Goal: Information Seeking & Learning: Check status

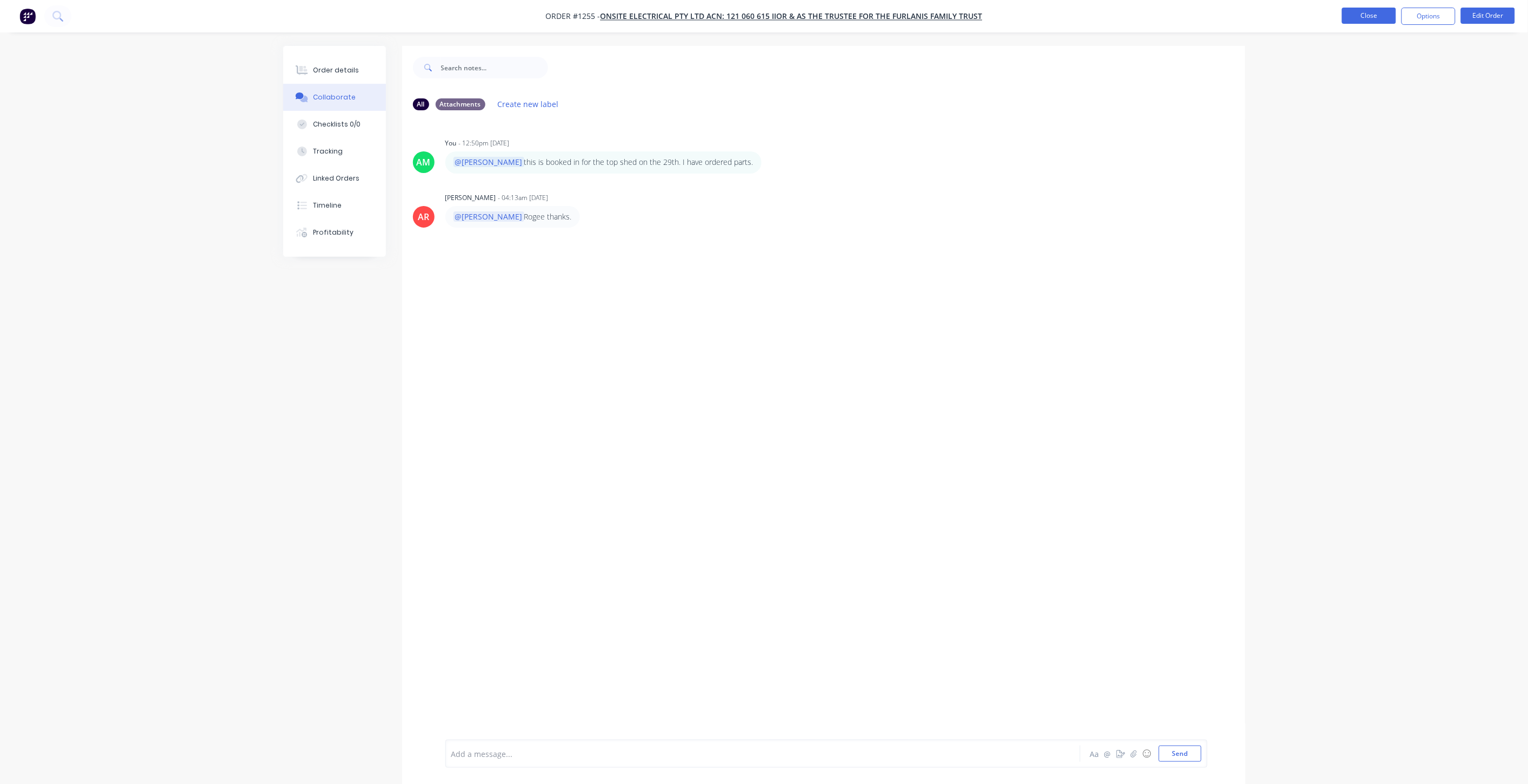
click at [1366, 13] on button "Close" at bounding box center [1369, 15] width 54 height 16
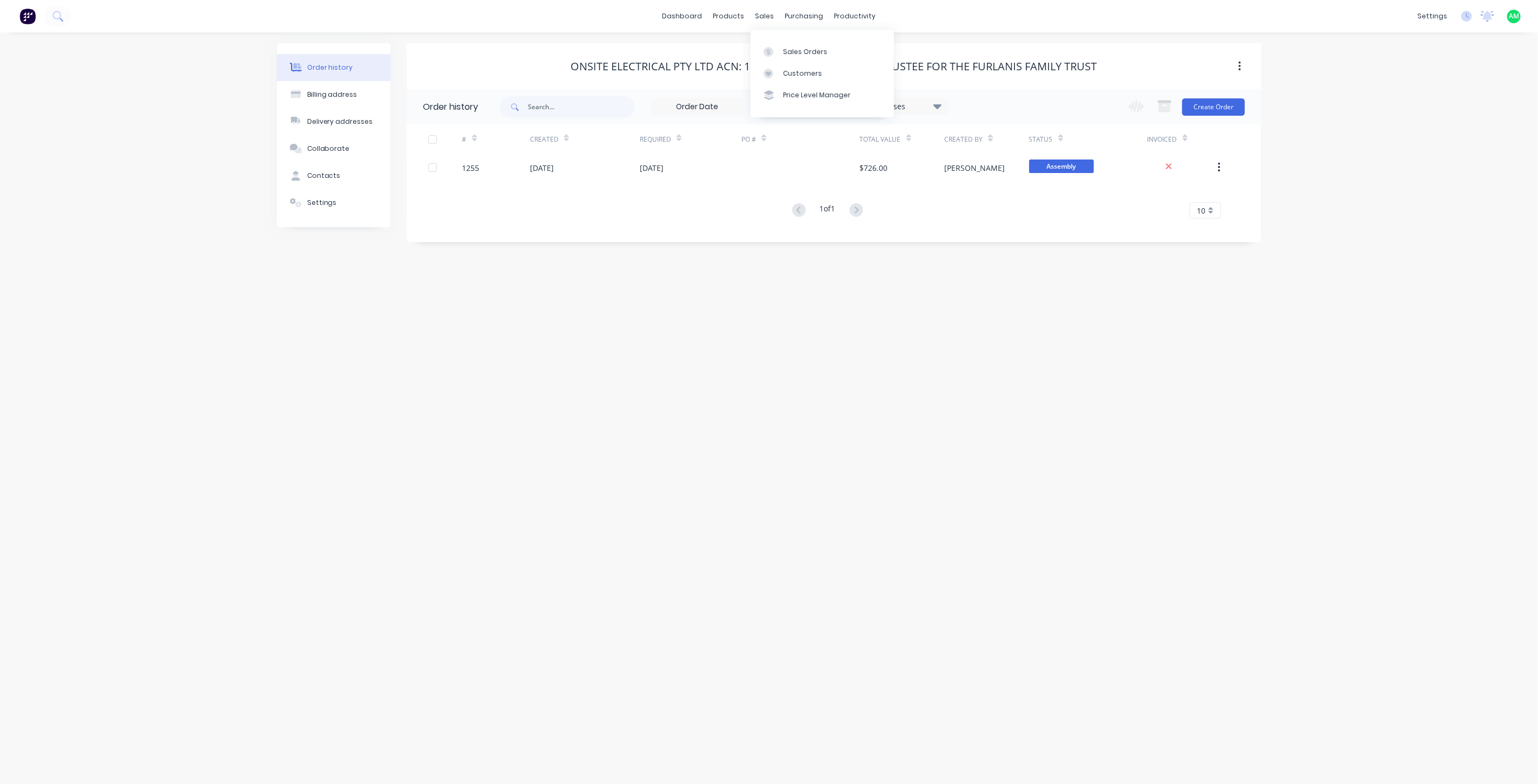
click at [777, 7] on div "dashboard products sales purchasing productivity dashboard products Product Cat…" at bounding box center [769, 16] width 1538 height 32
click at [766, 13] on div "sales" at bounding box center [765, 16] width 30 height 16
click at [781, 49] on link "Sales Orders" at bounding box center [822, 52] width 143 height 22
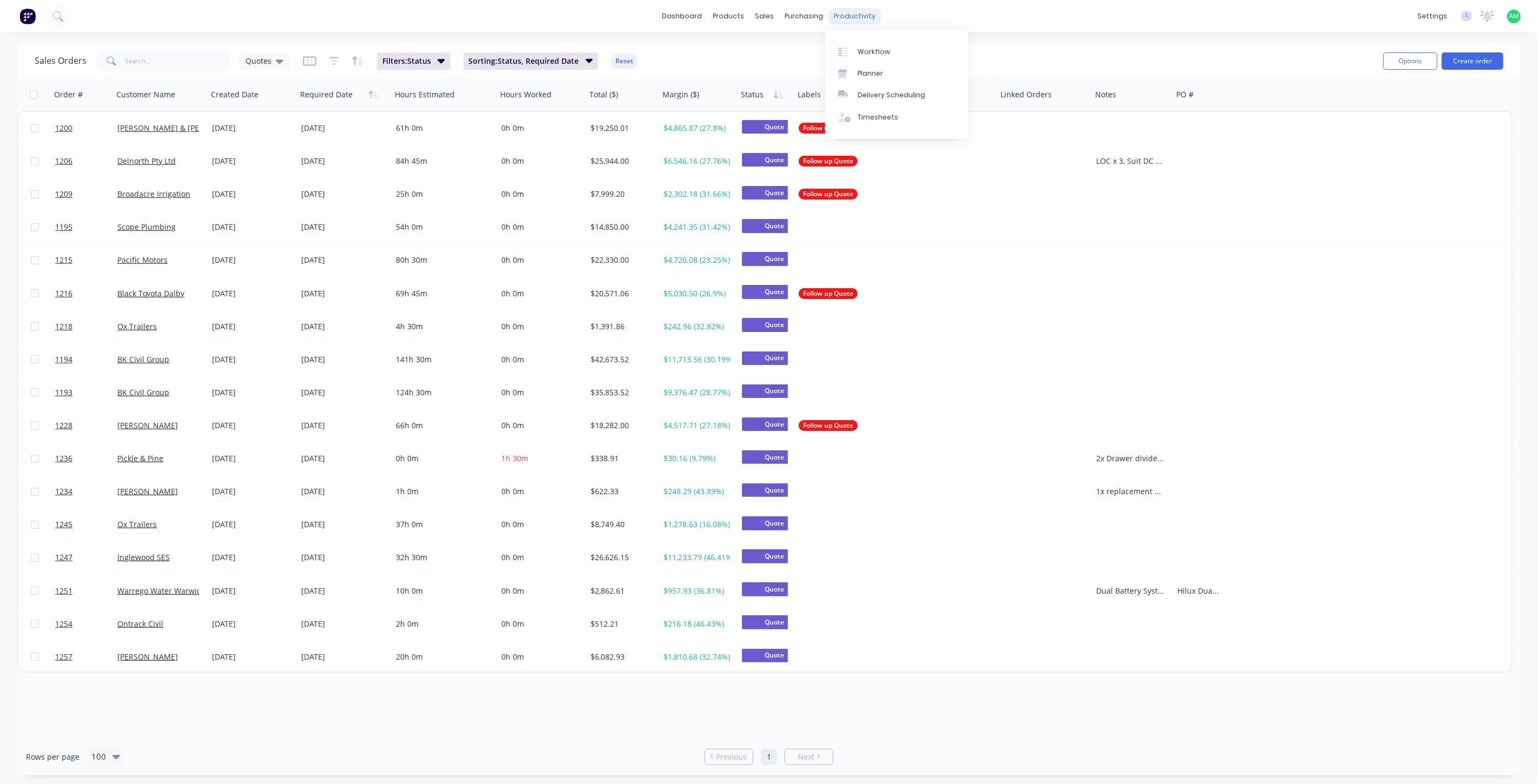
click at [842, 14] on div "productivity" at bounding box center [855, 16] width 52 height 16
click at [866, 53] on div "Workflow" at bounding box center [873, 52] width 32 height 10
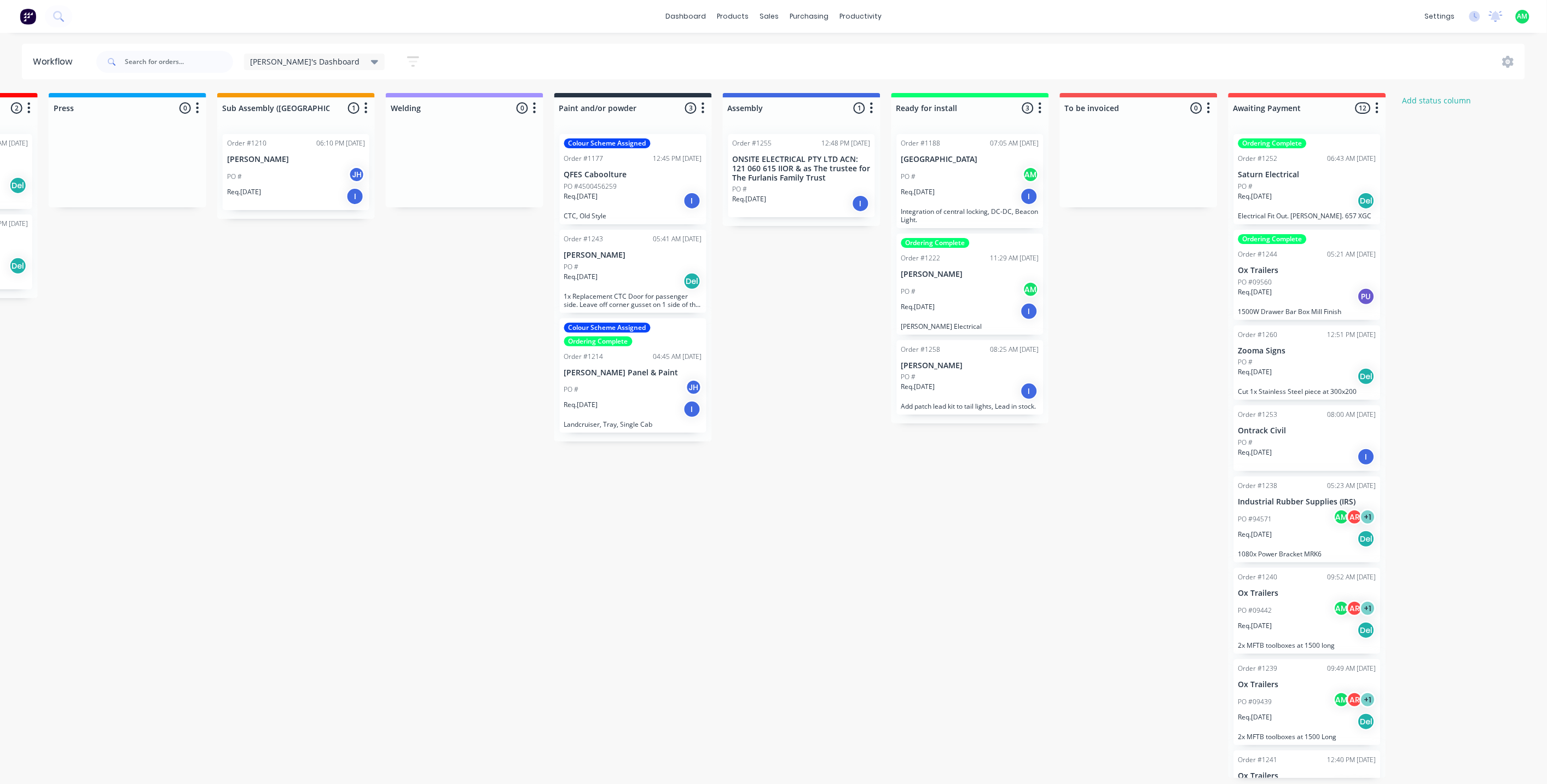
scroll to position [0, 484]
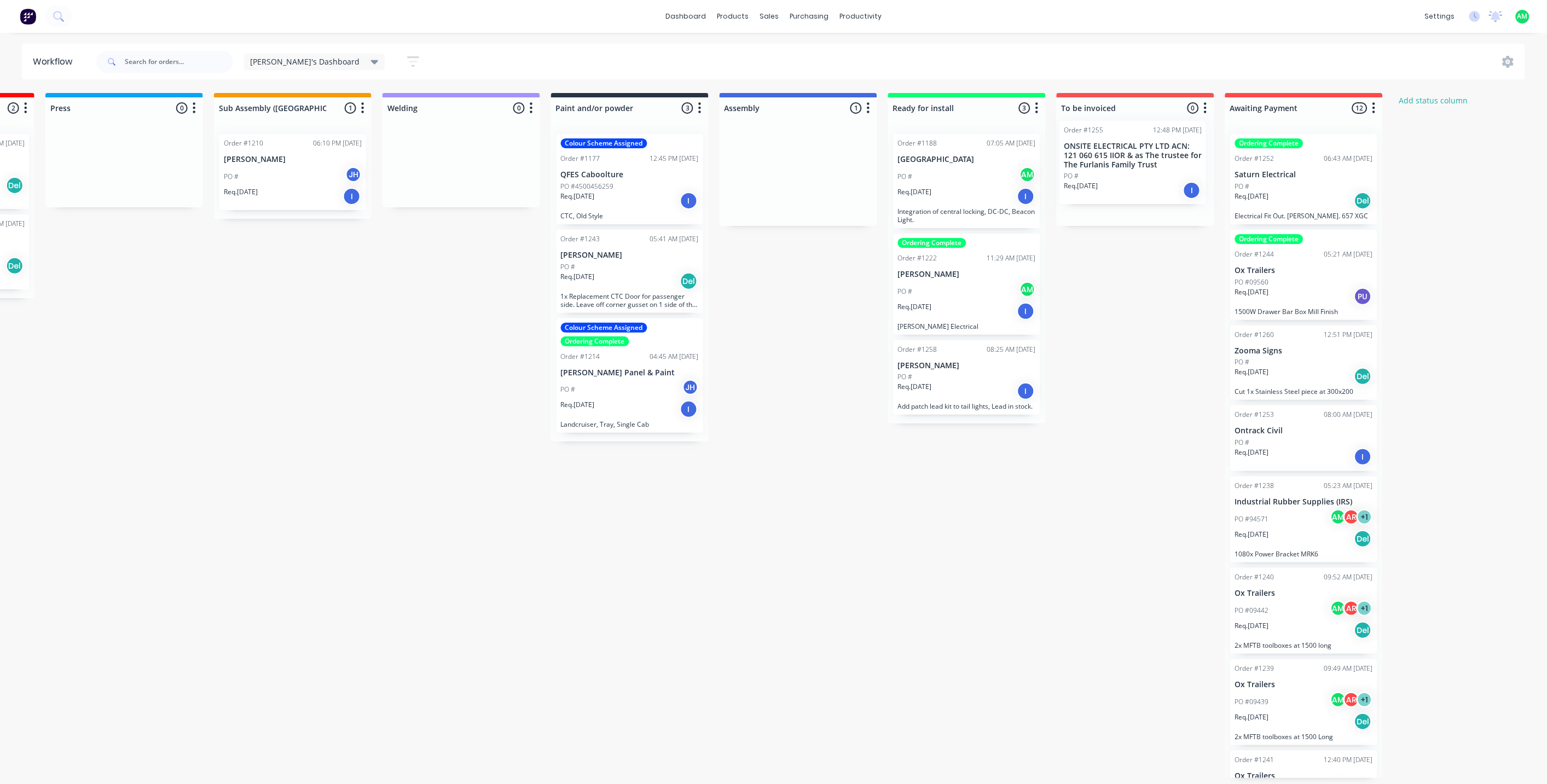
drag, startPoint x: 786, startPoint y: 172, endPoint x: 1122, endPoint y: 162, distance: 336.1
click at [1122, 162] on div "Submitted 1 Status colour #B7D3F3 hex #B7D3F3 Save Cancel Summaries Total order…" at bounding box center [579, 435] width 2143 height 685
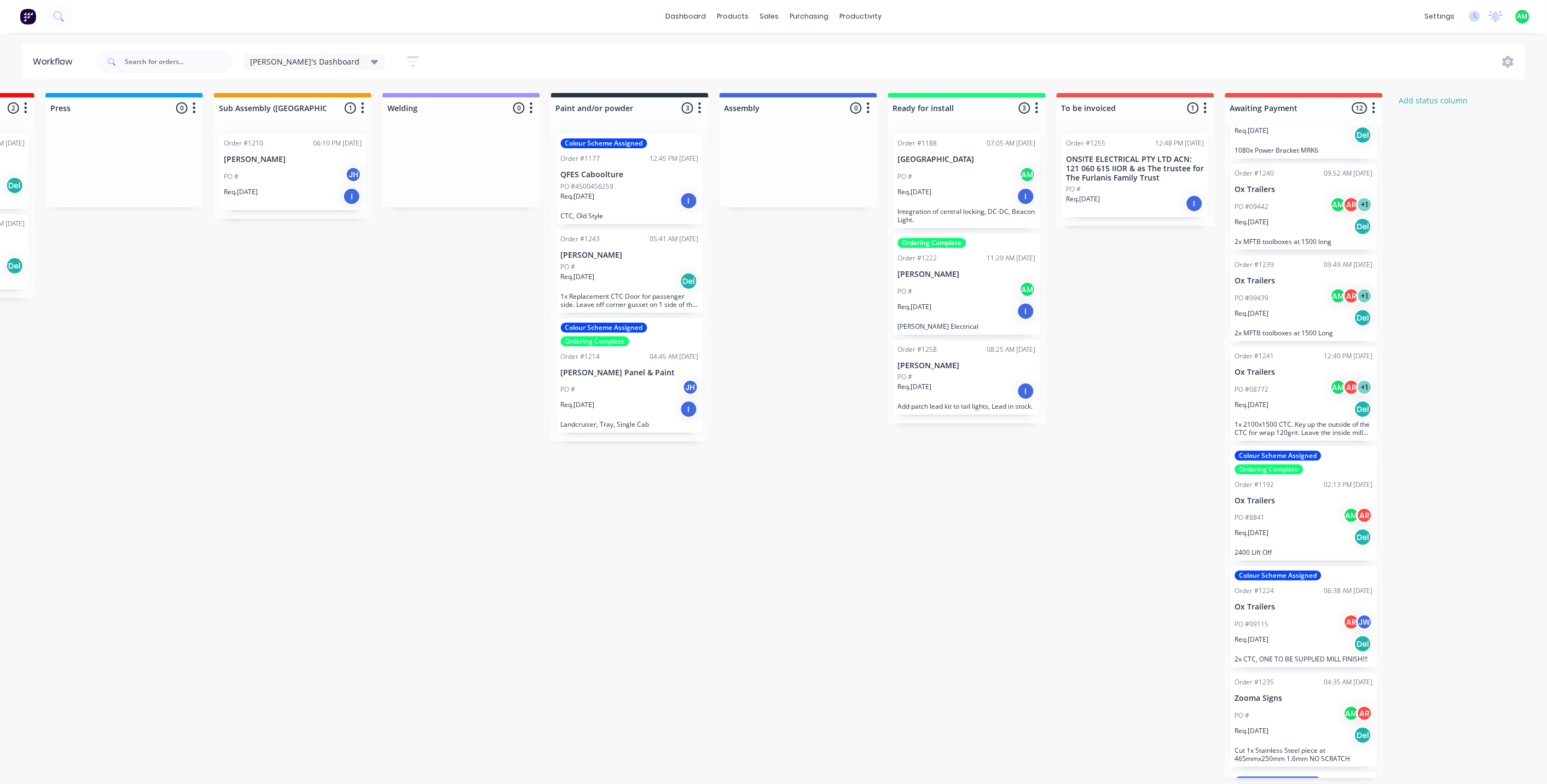
scroll to position [406, 0]
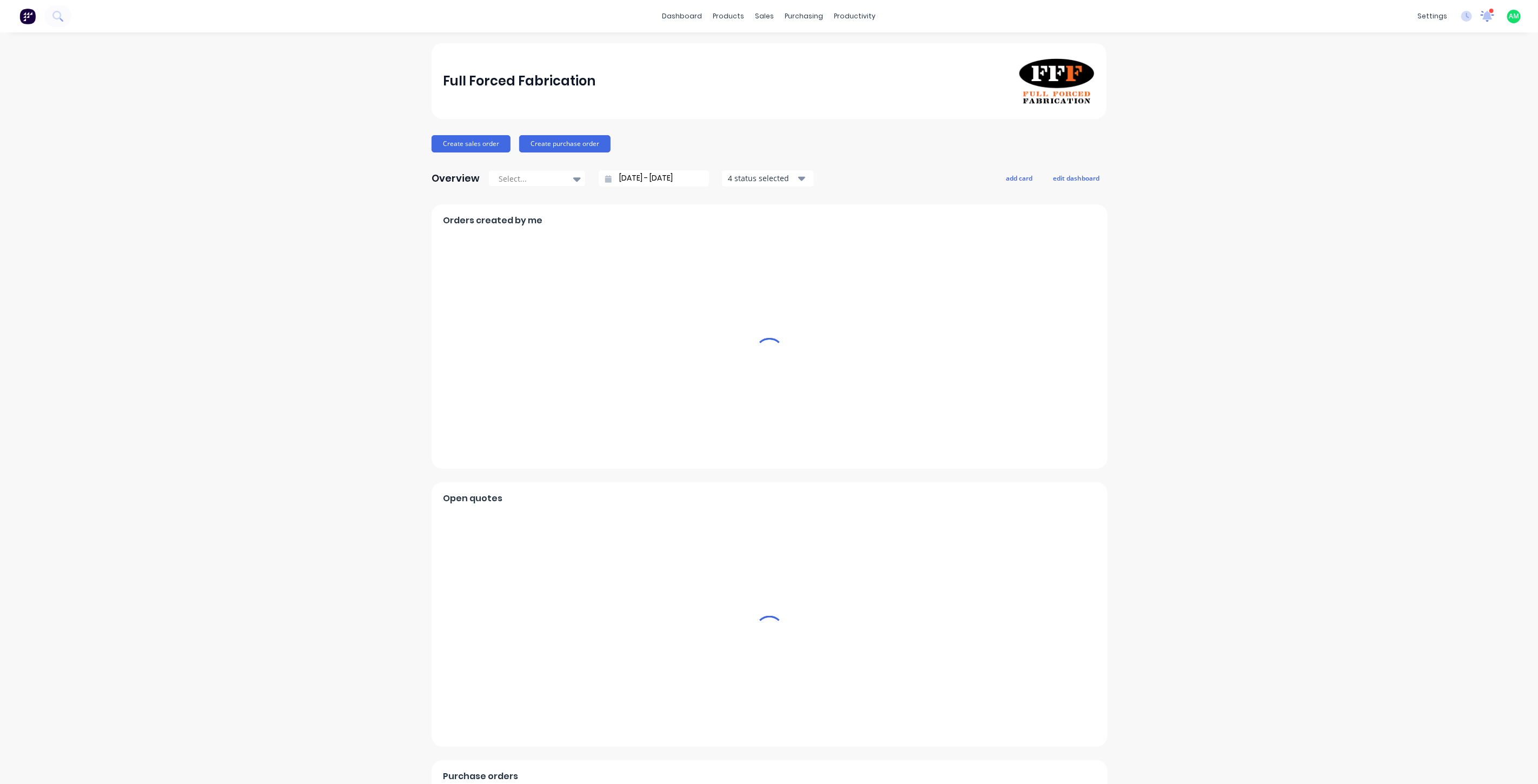
click at [610, 16] on icon at bounding box center [1487, 15] width 10 height 9
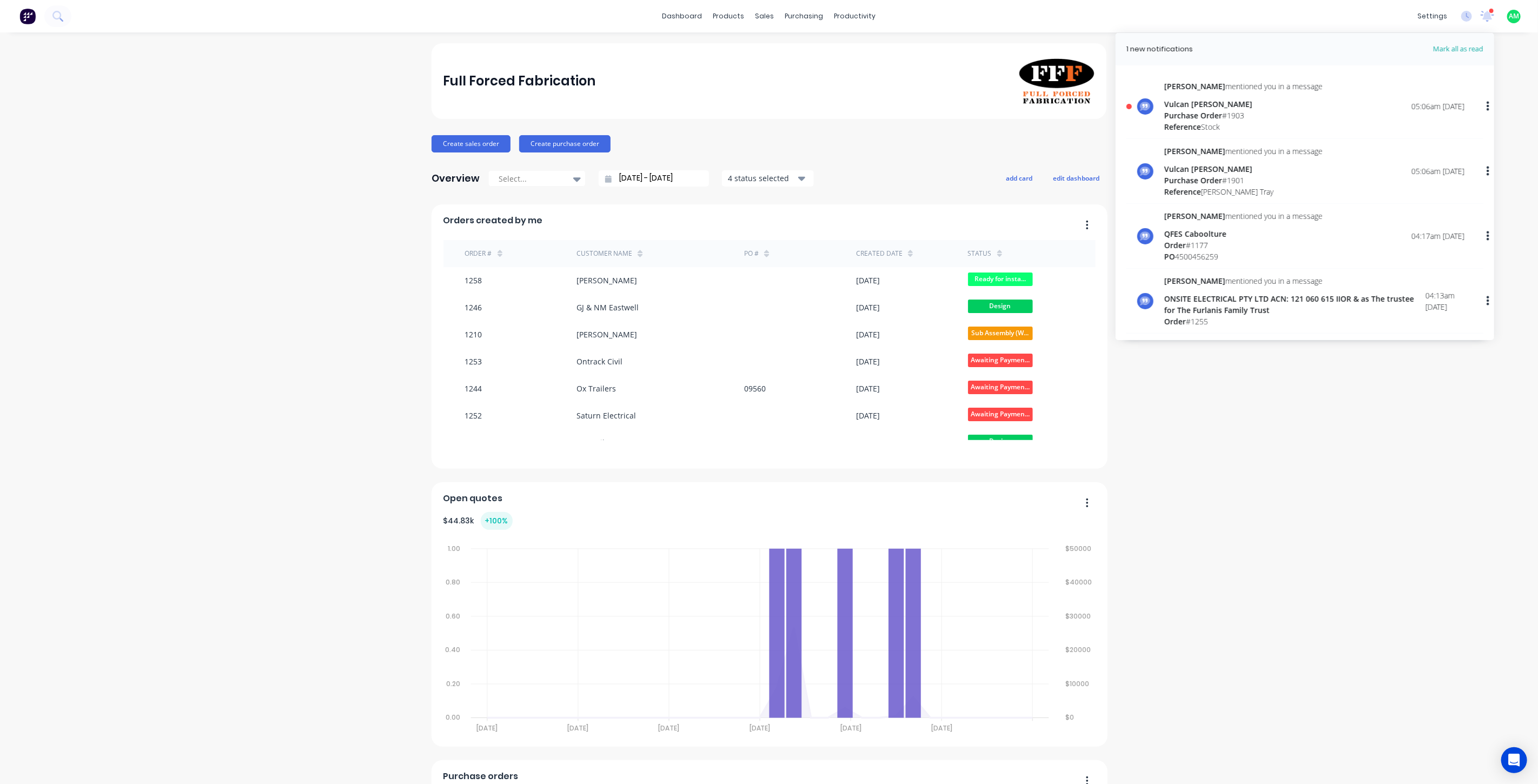
click at [610, 116] on span "Purchase Order" at bounding box center [1193, 115] width 58 height 10
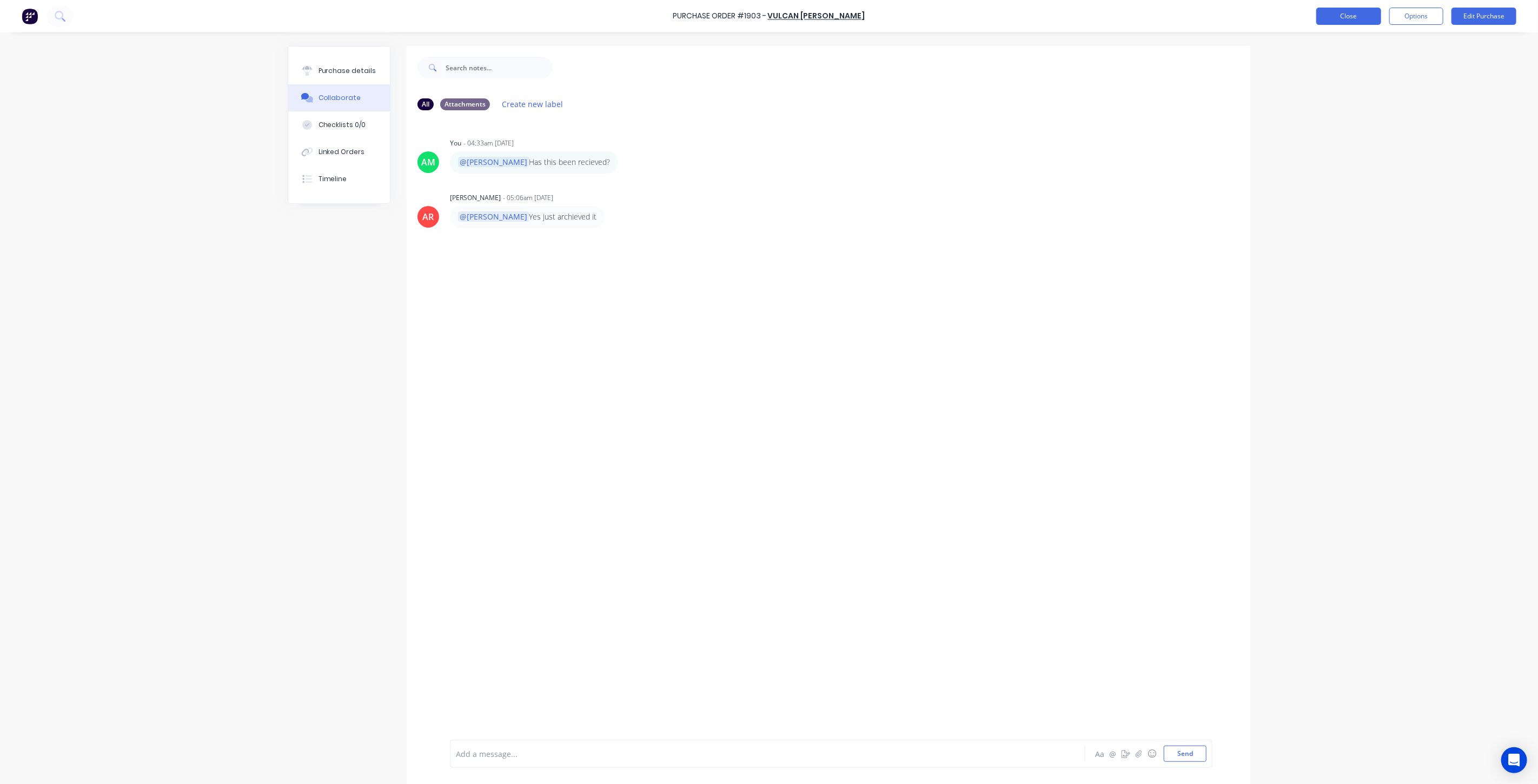
click at [610, 13] on button "Close" at bounding box center [1349, 16] width 65 height 17
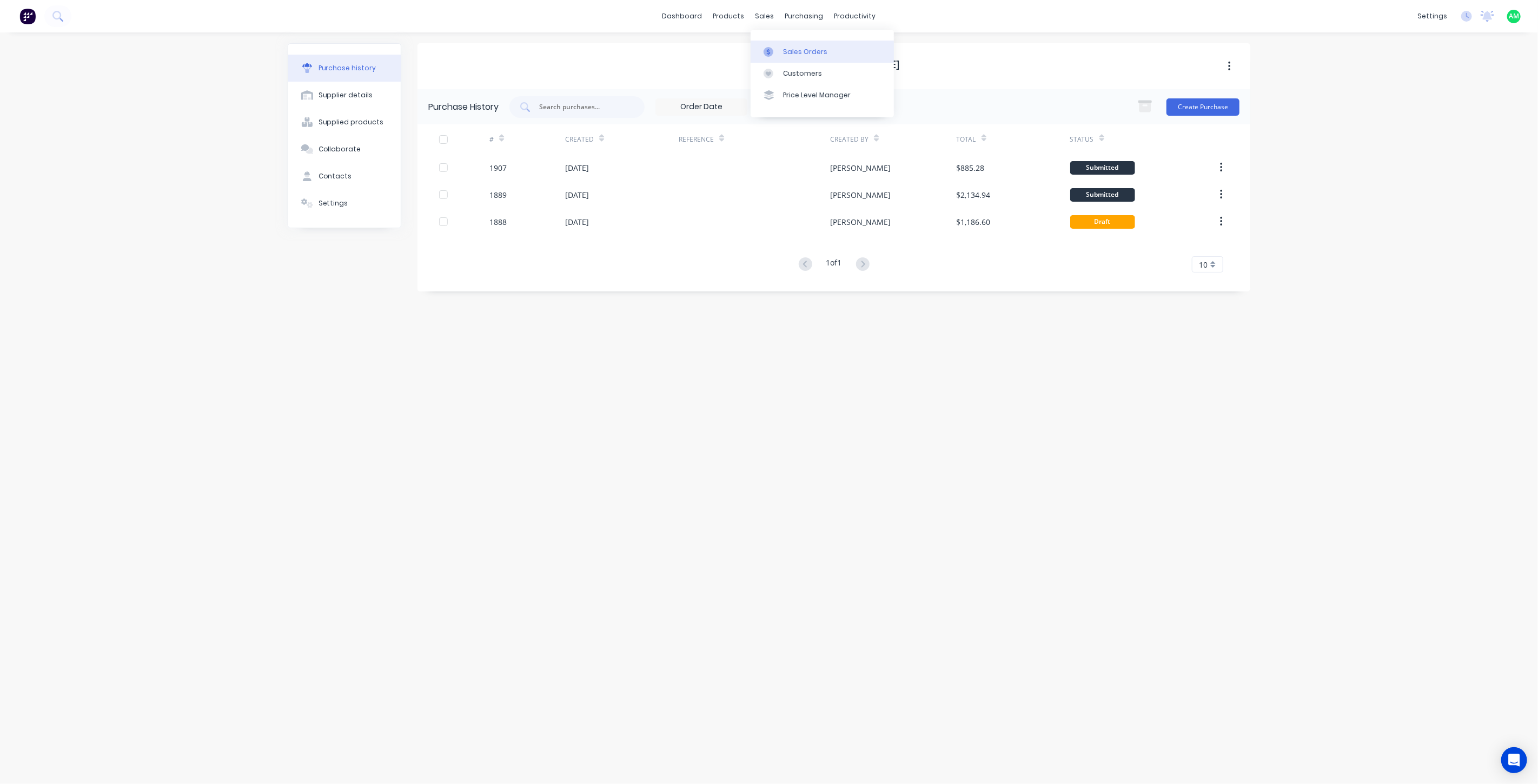
click at [610, 53] on div at bounding box center [771, 52] width 16 height 10
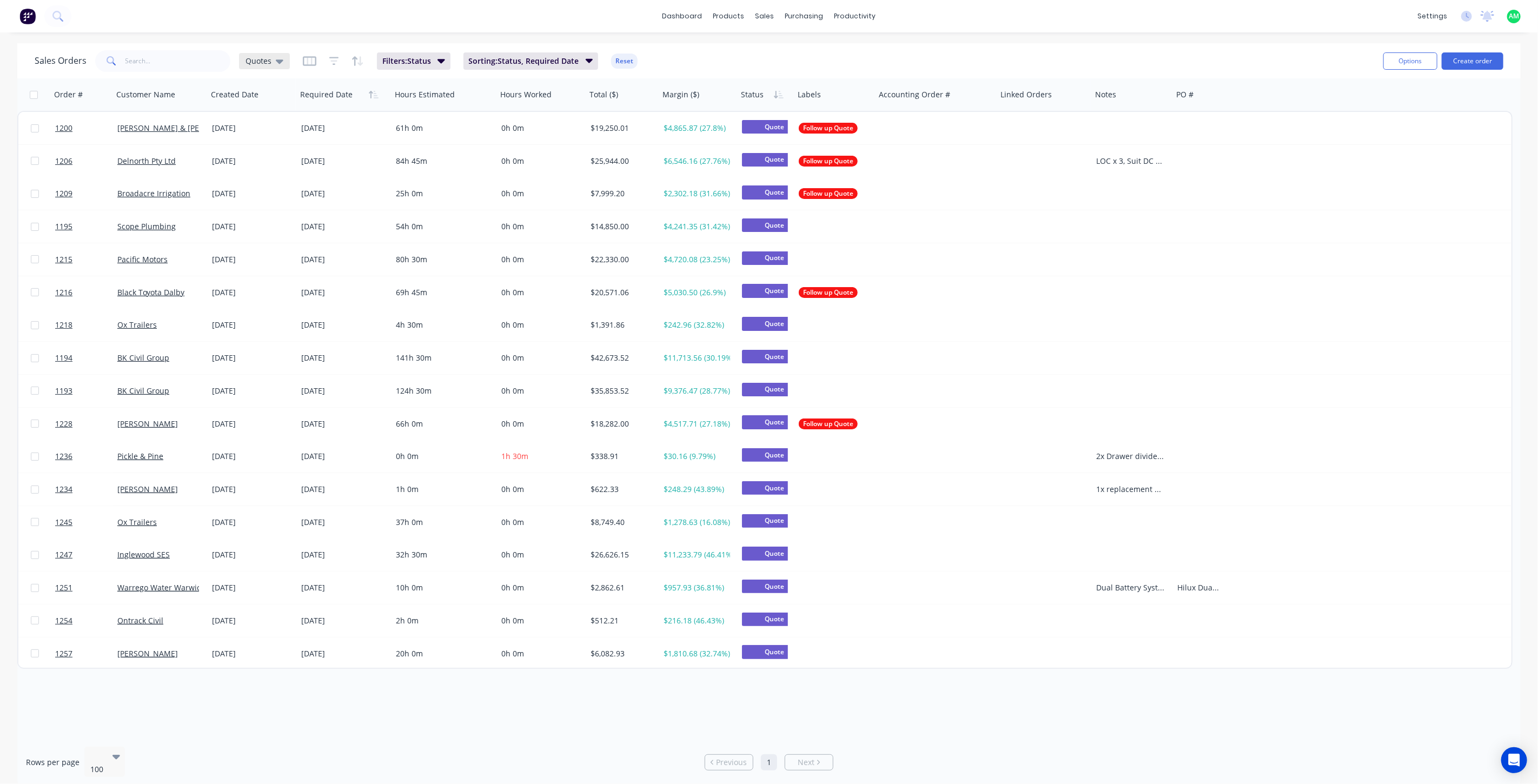
click at [271, 60] on div "Quotes" at bounding box center [264, 61] width 38 height 10
click at [269, 216] on button "All Status" at bounding box center [304, 218] width 124 height 13
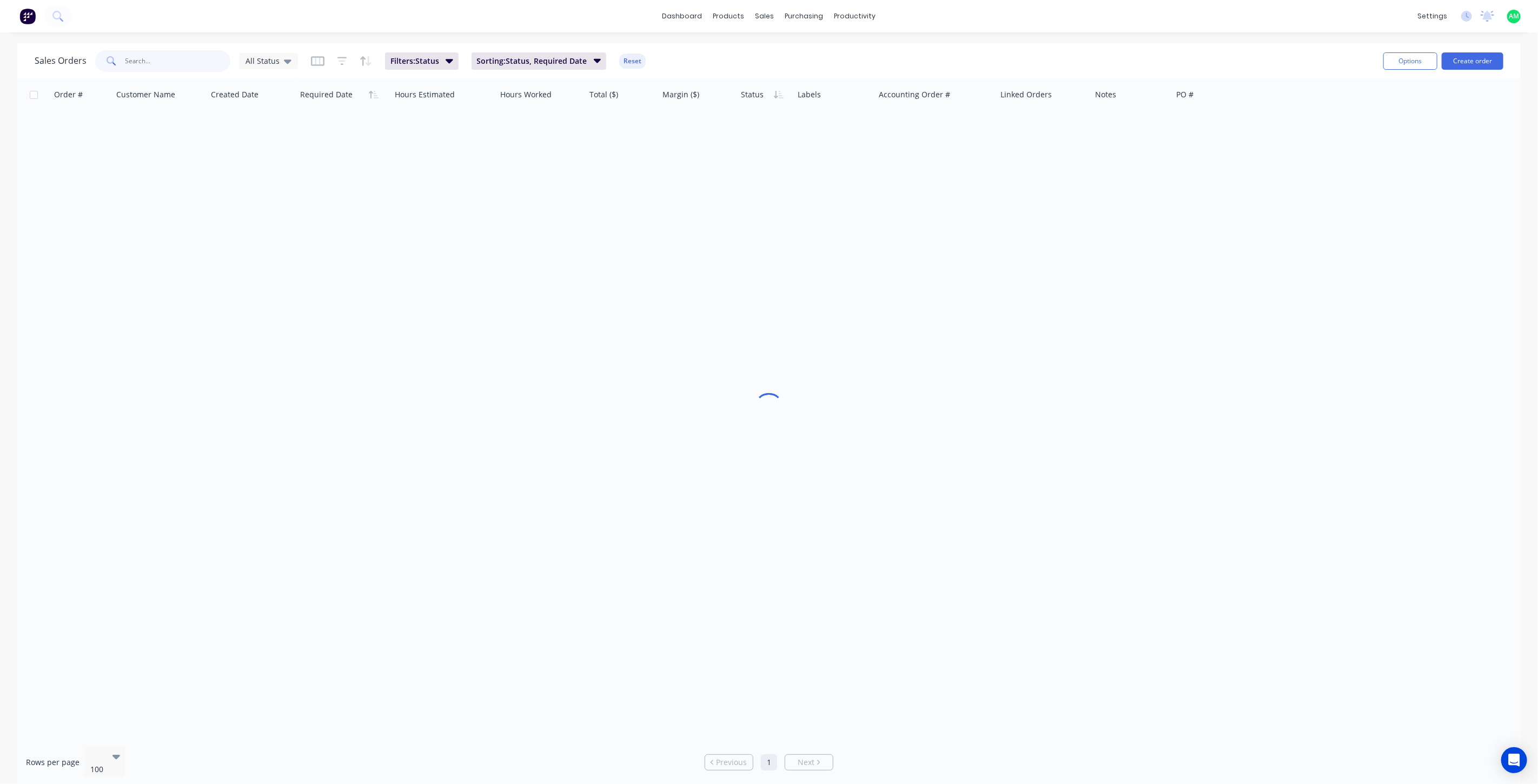
click at [167, 57] on input "text" at bounding box center [178, 61] width 105 height 22
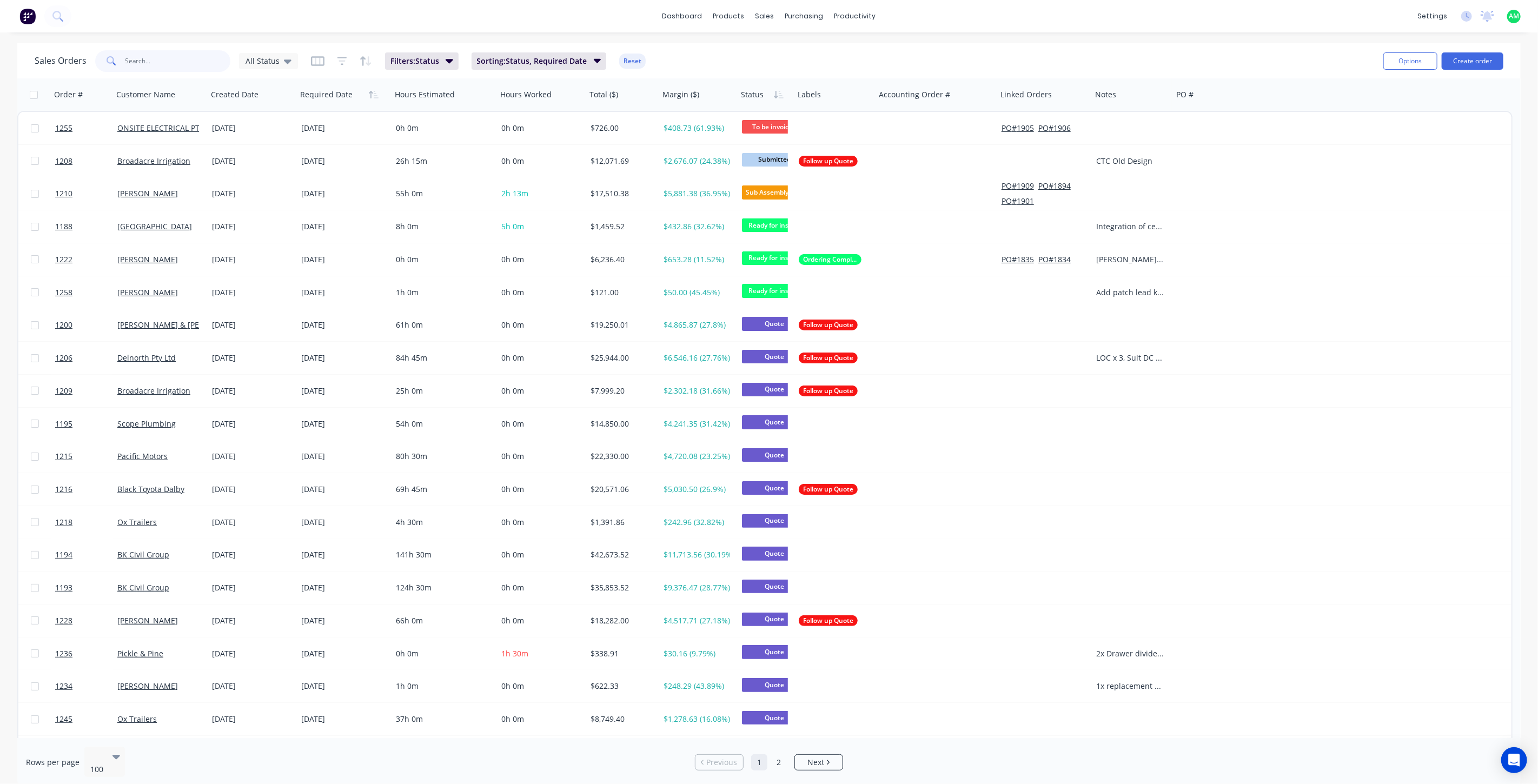
click at [202, 61] on input "text" at bounding box center [178, 61] width 105 height 22
type input "1192"
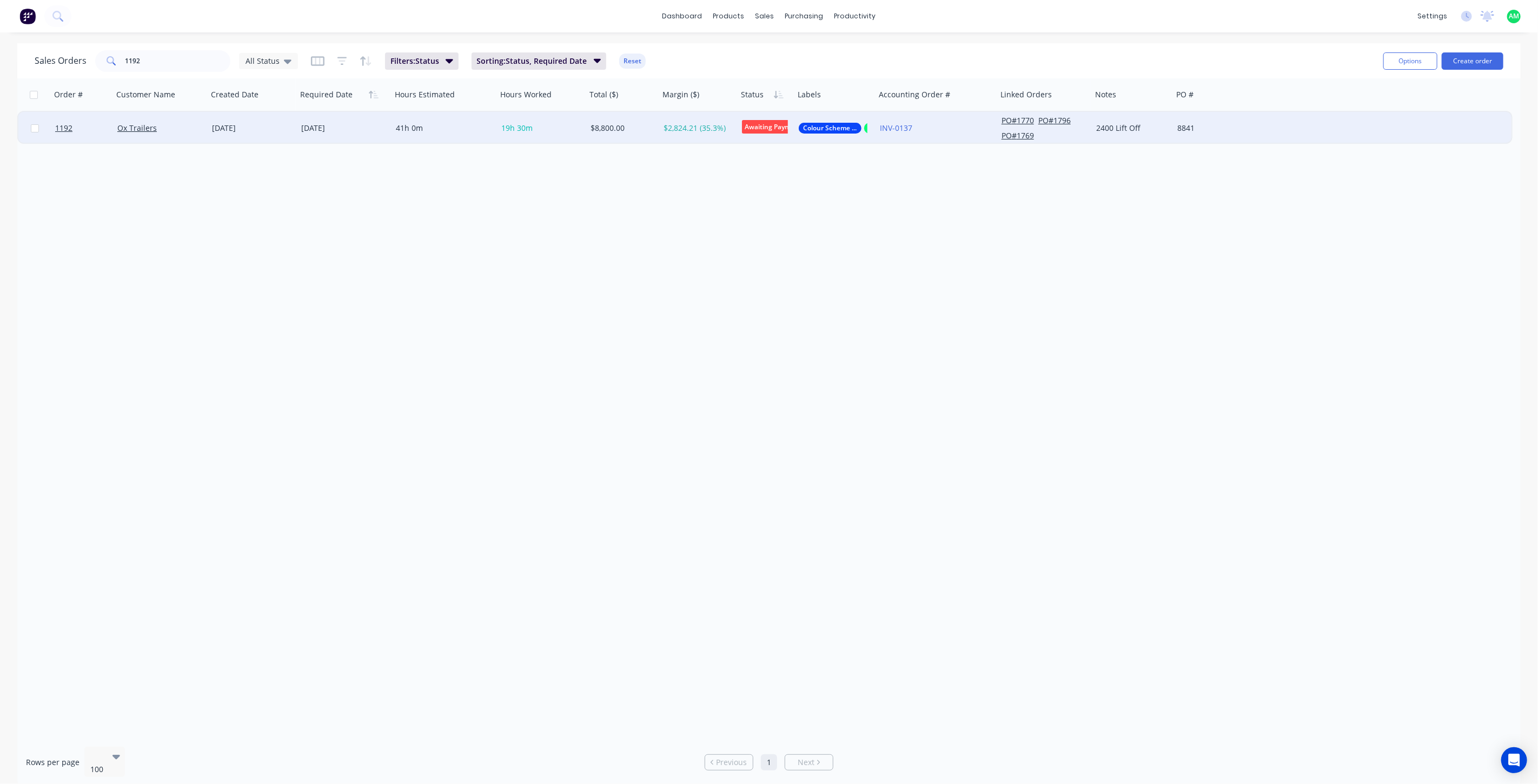
click at [271, 129] on div "20 Jun 2025" at bounding box center [252, 128] width 80 height 11
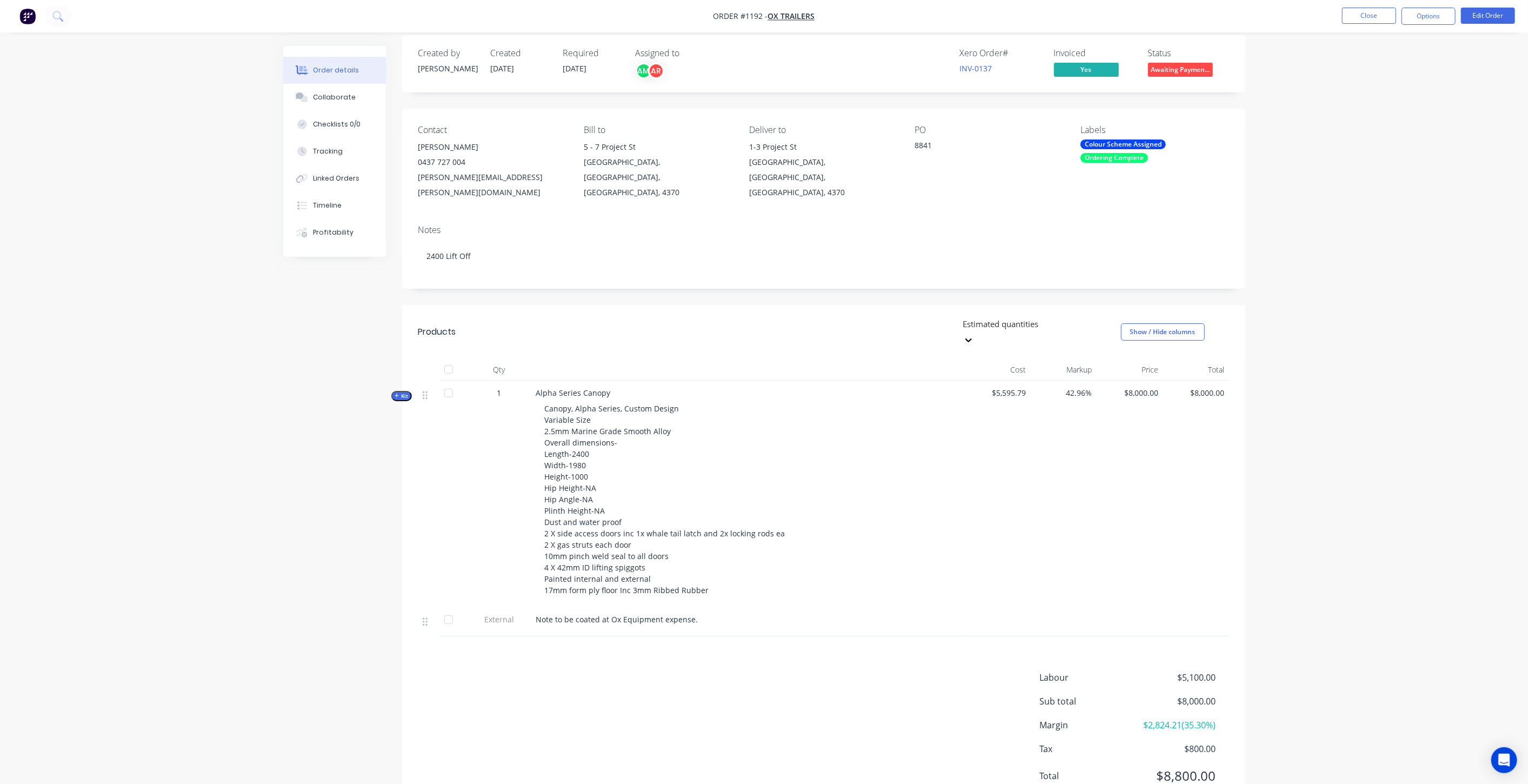
scroll to position [25, 0]
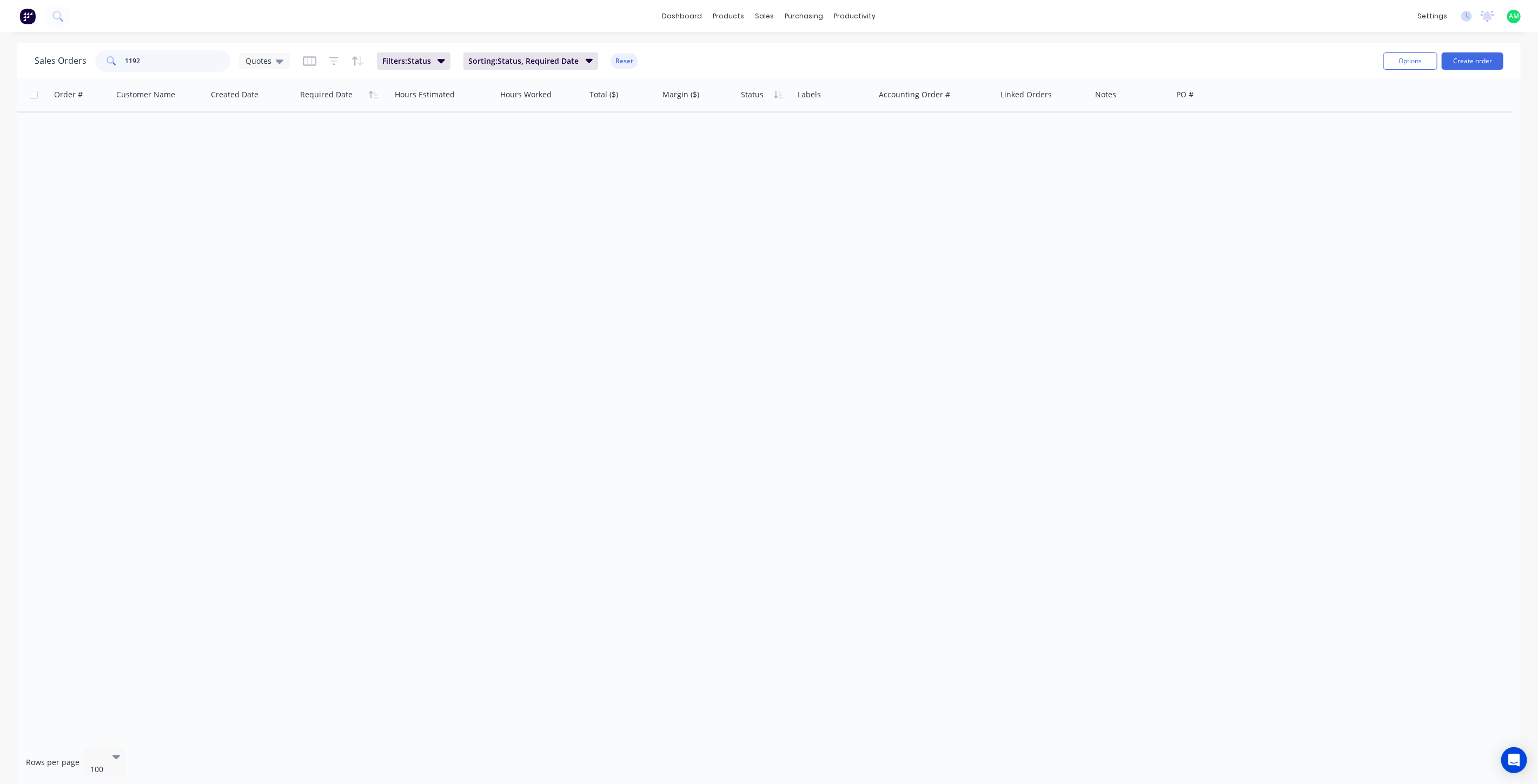
drag, startPoint x: 179, startPoint y: 55, endPoint x: 94, endPoint y: 55, distance: 85.0
click at [95, 55] on div "1192" at bounding box center [162, 61] width 135 height 22
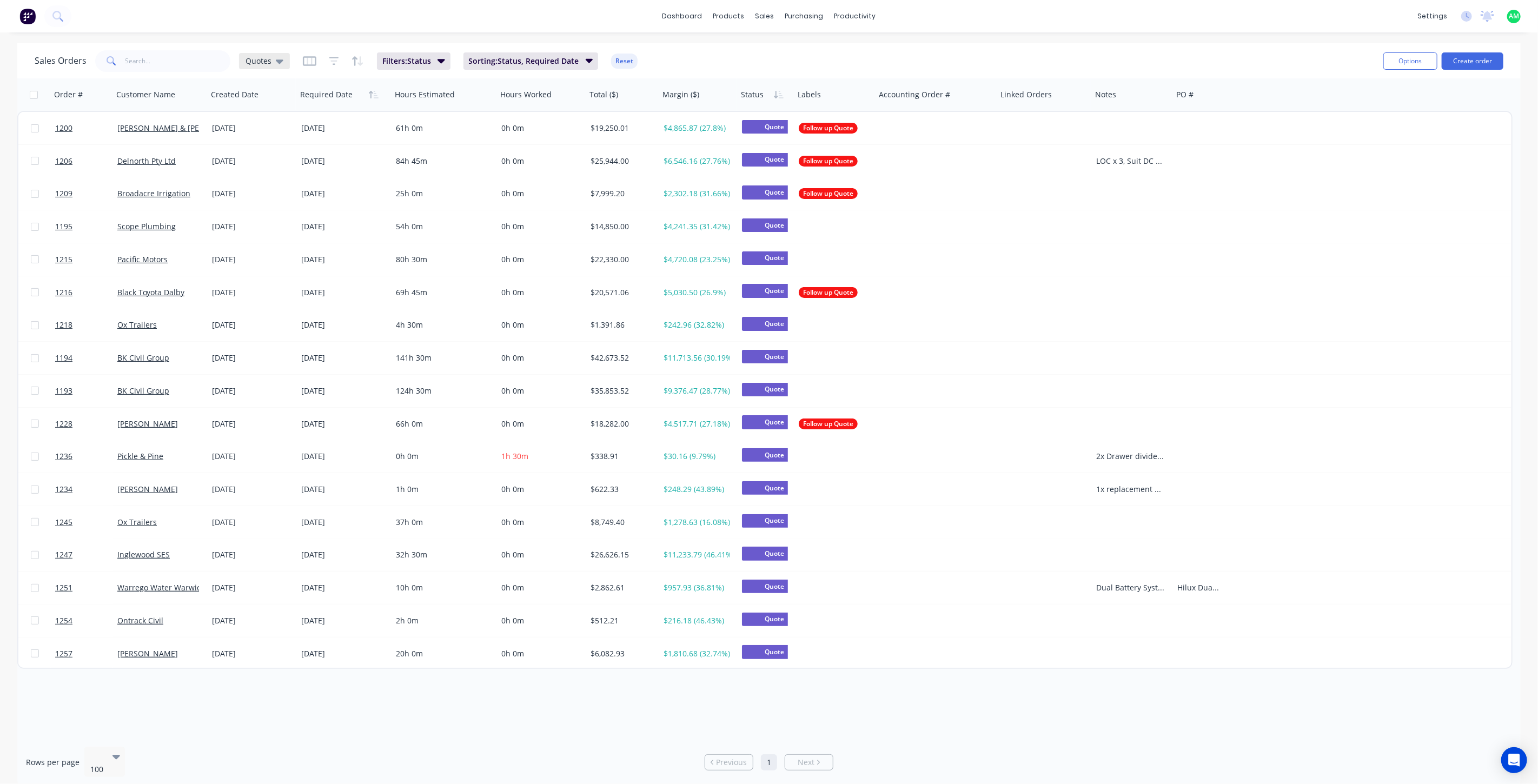
click at [282, 59] on div "Quotes" at bounding box center [264, 61] width 51 height 16
click at [288, 218] on button "All Status" at bounding box center [304, 218] width 124 height 13
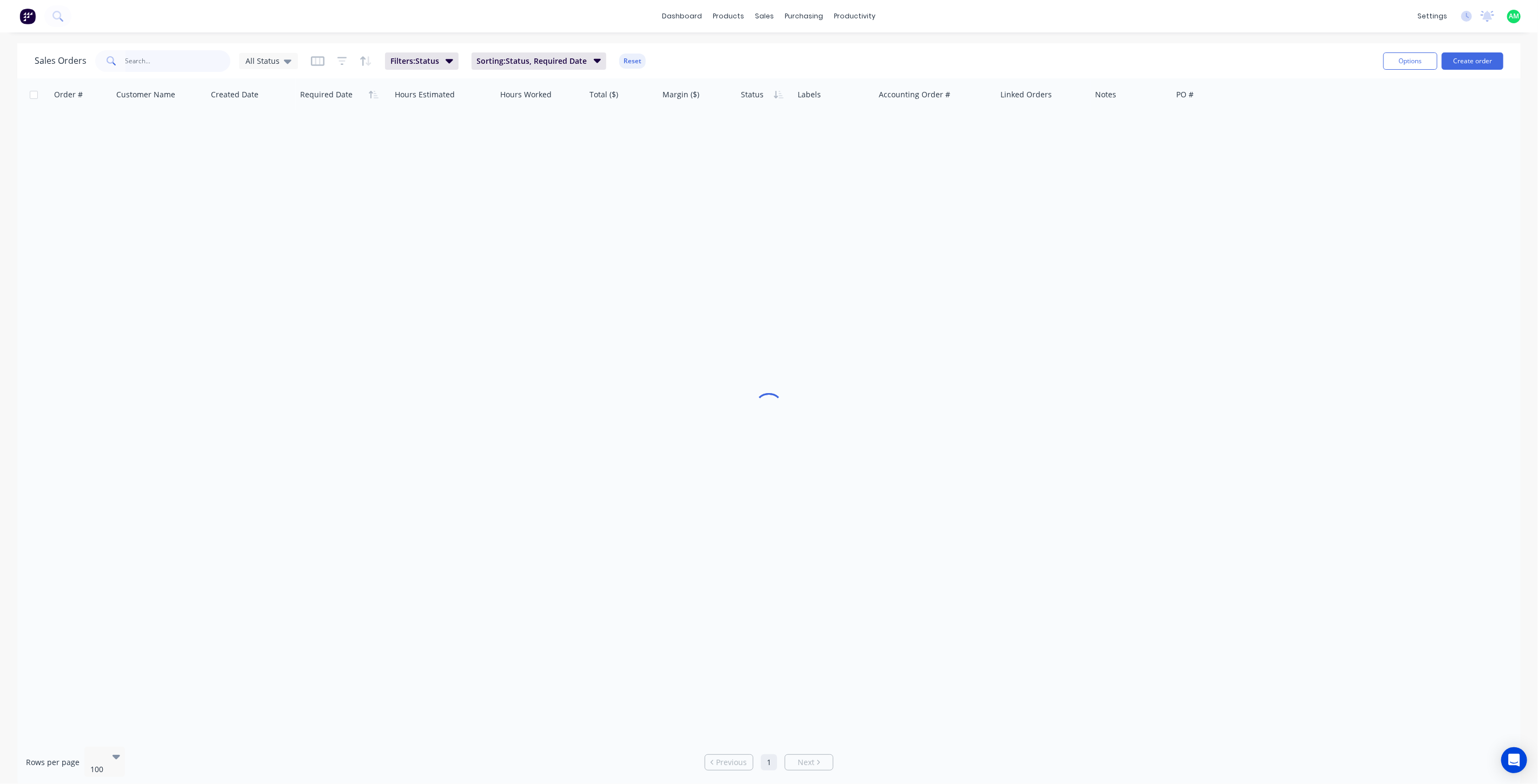
click at [192, 58] on input "text" at bounding box center [178, 61] width 105 height 22
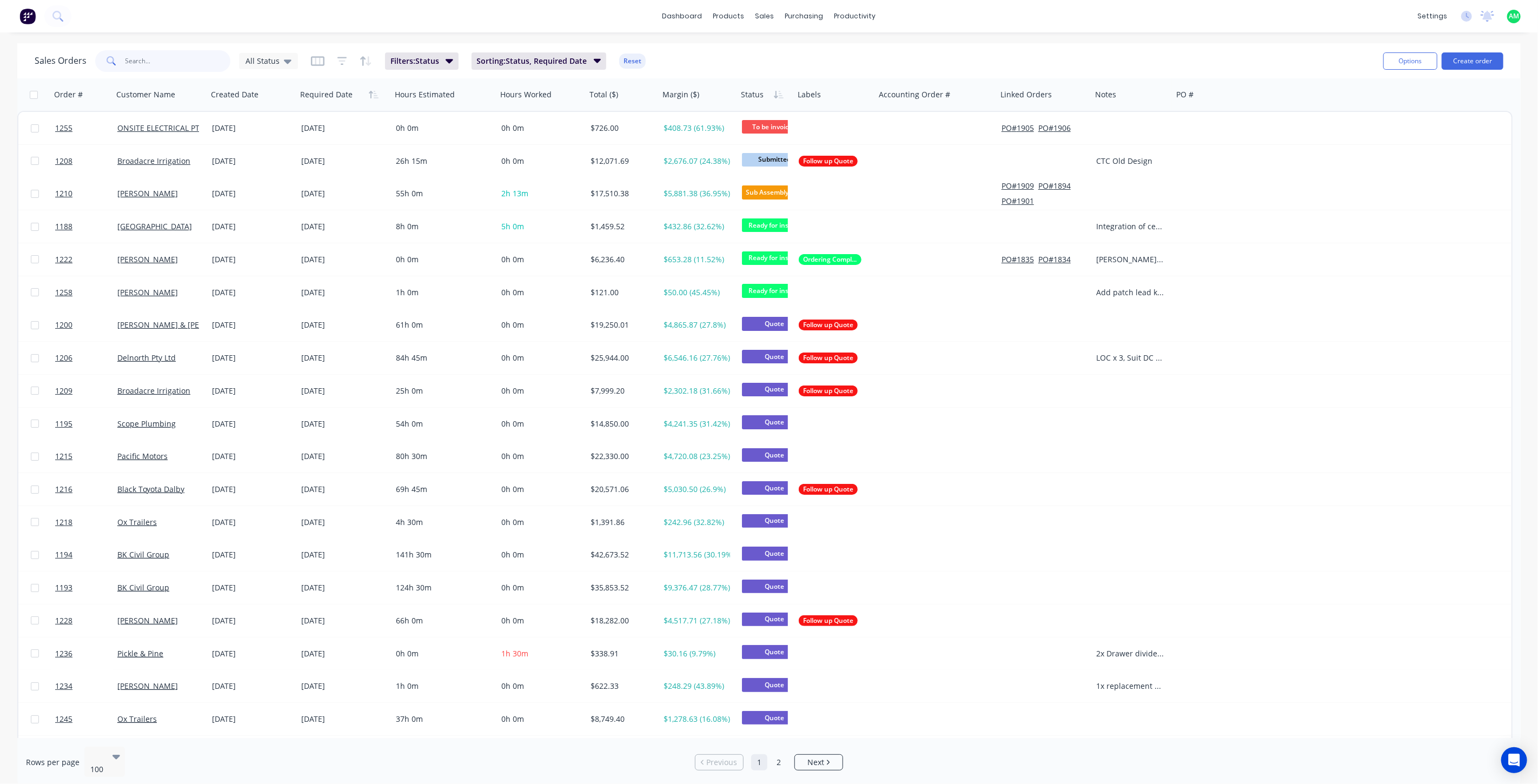
click at [176, 59] on input "text" at bounding box center [178, 61] width 105 height 22
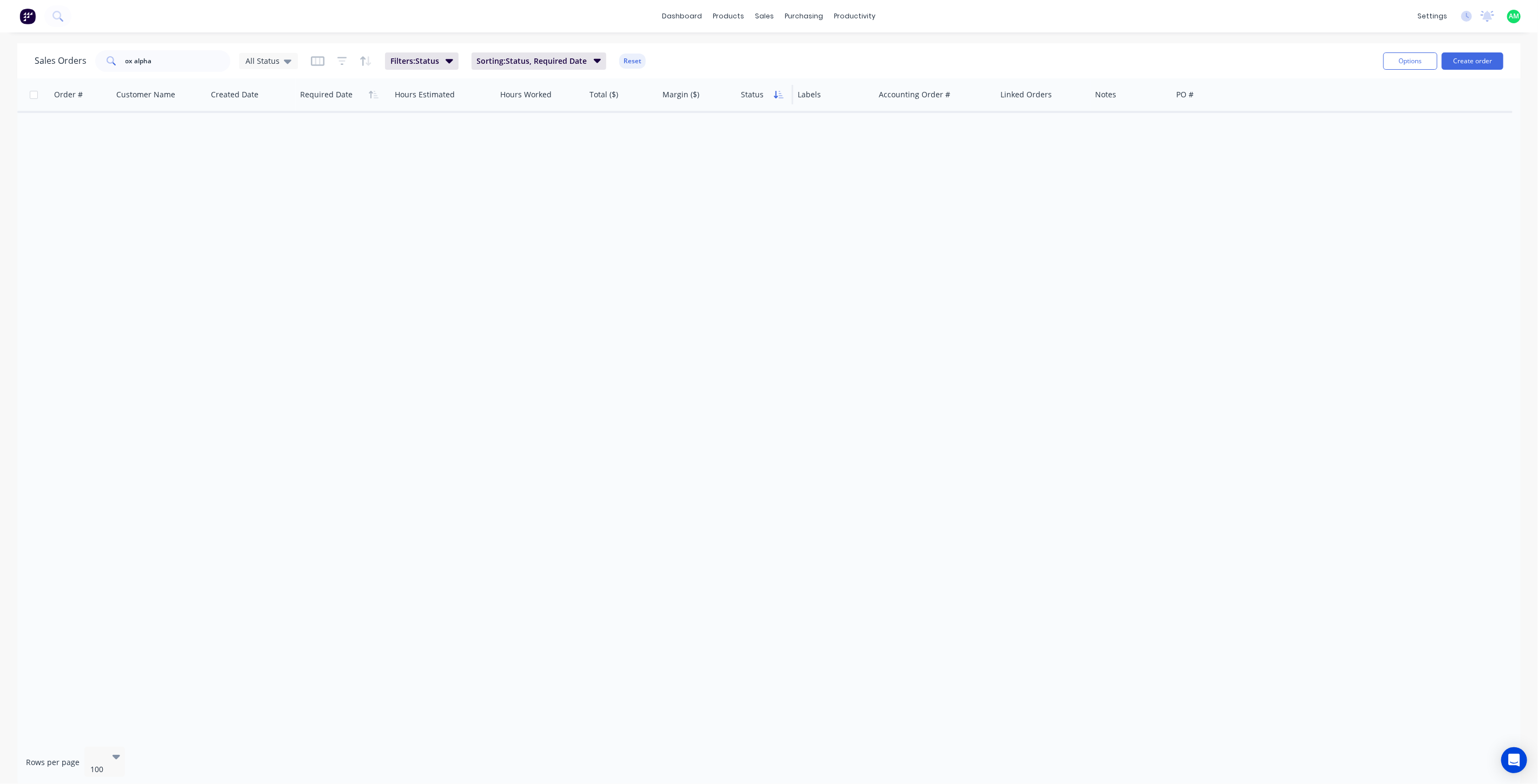
click at [610, 98] on button "button" at bounding box center [778, 94] width 16 height 16
click at [610, 94] on icon "button" at bounding box center [779, 95] width 10 height 9
click at [185, 59] on input "ox alpha" at bounding box center [178, 61] width 105 height 22
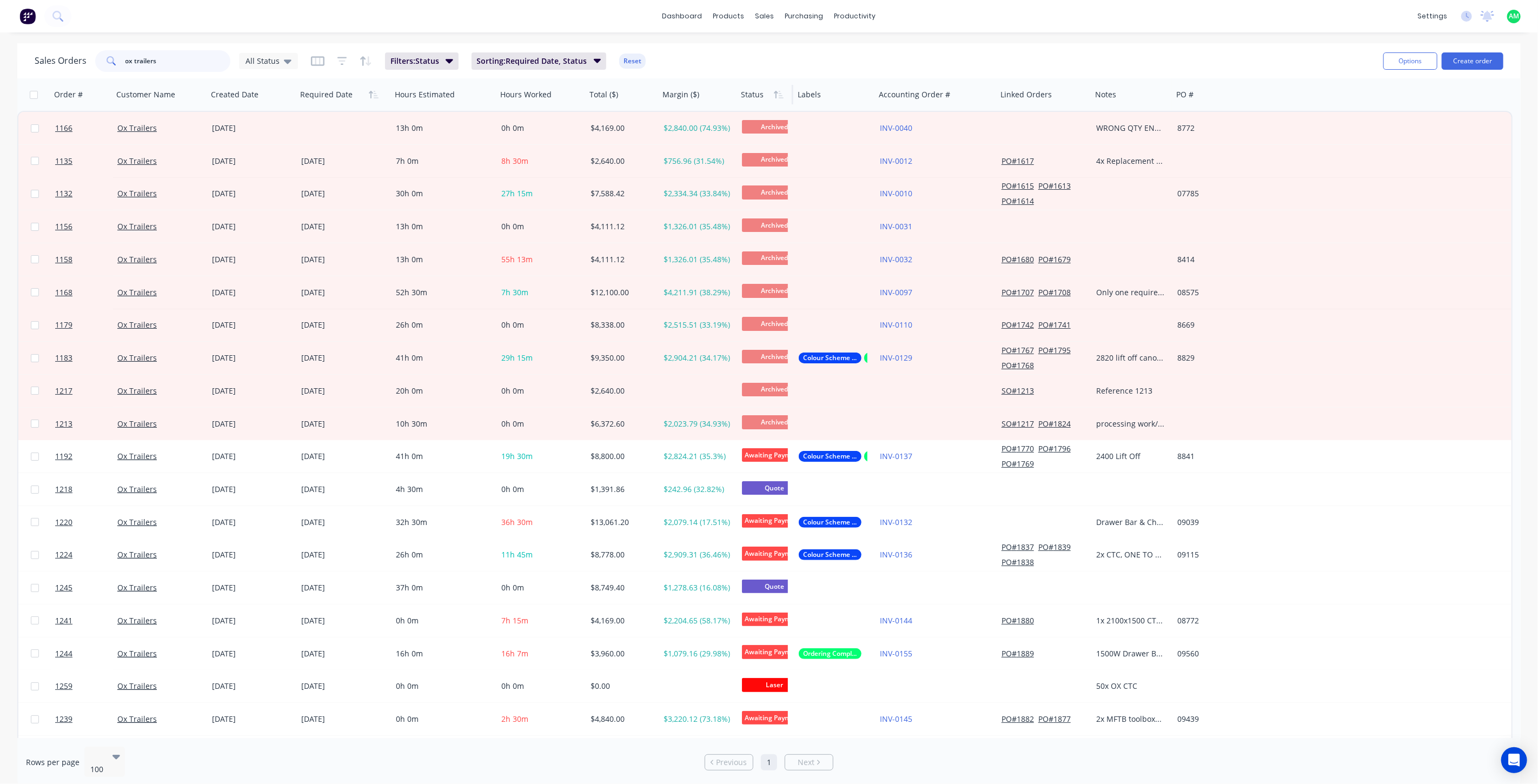
type input "ox trailers"
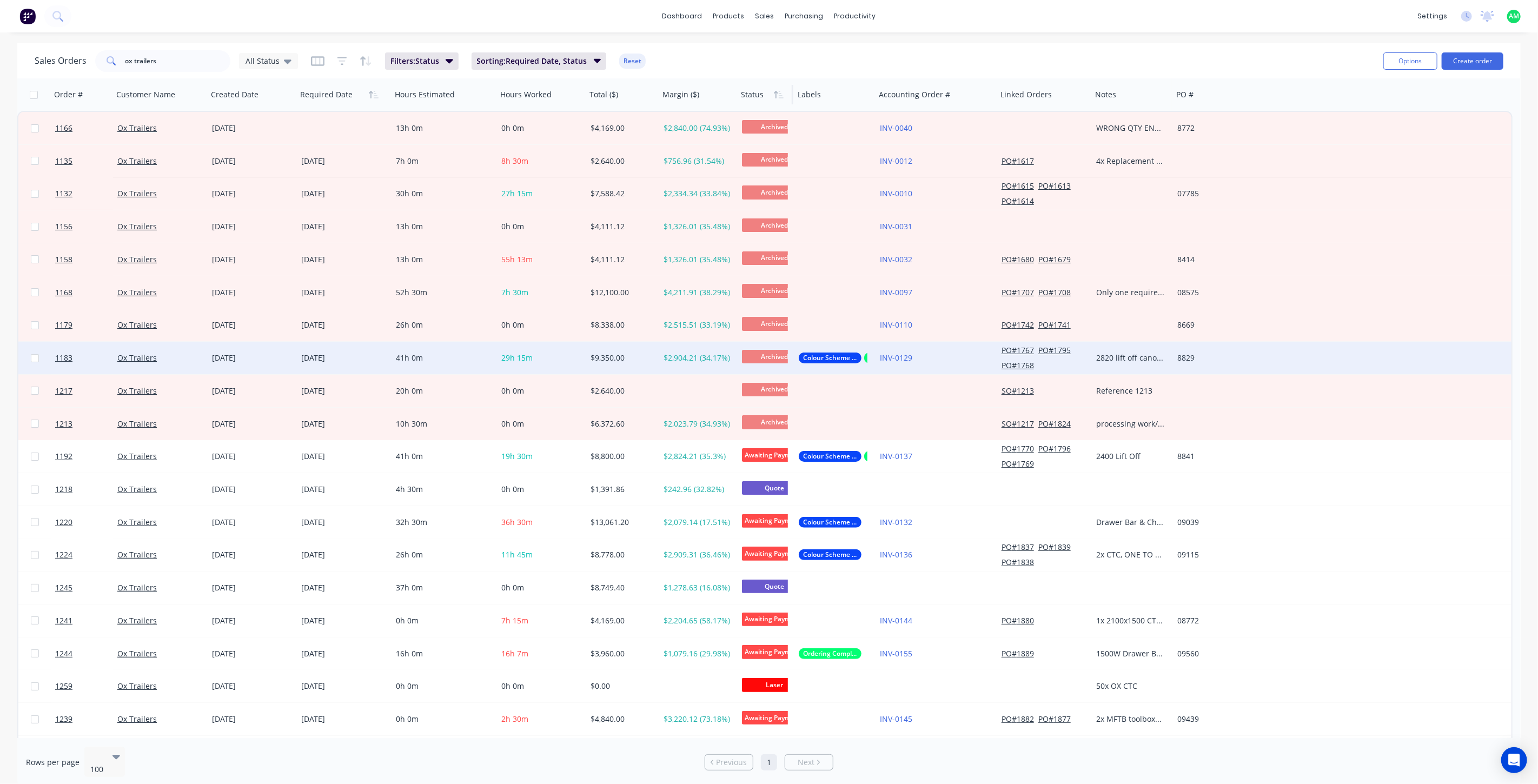
click at [610, 281] on div "$9,350.00" at bounding box center [621, 357] width 61 height 11
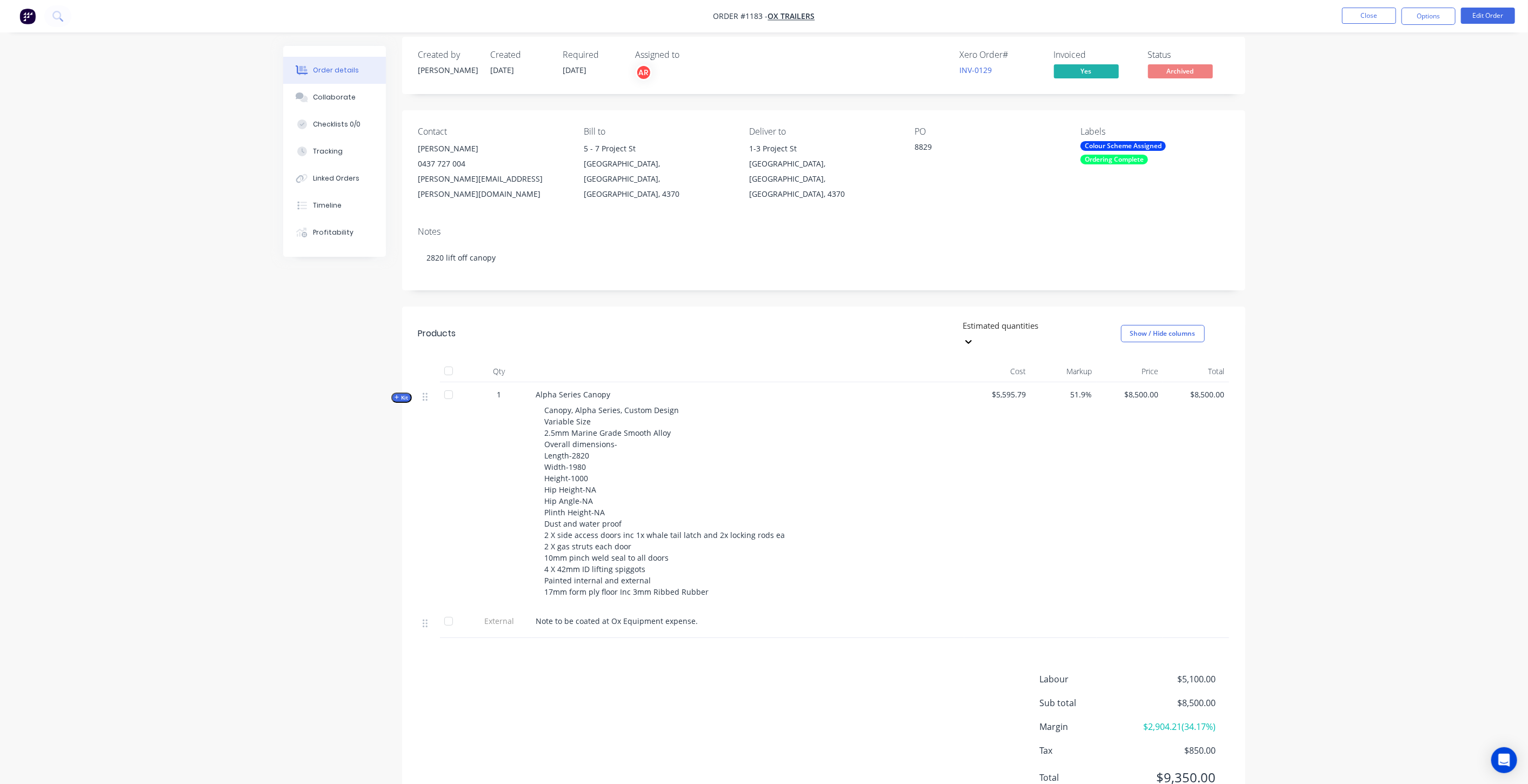
scroll to position [25, 0]
